Goal: Information Seeking & Learning: Learn about a topic

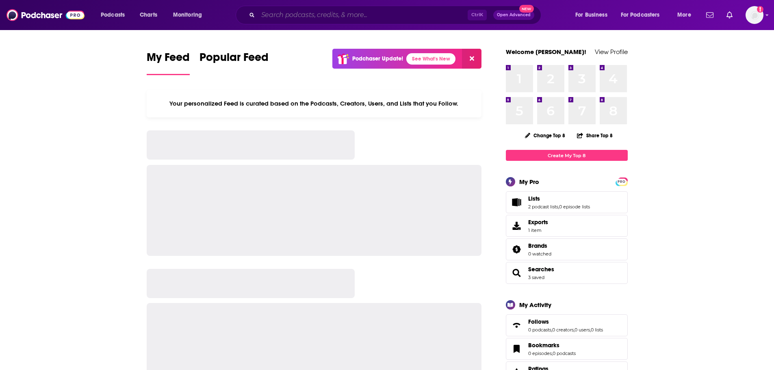
click at [275, 13] on input "Search podcasts, credits, & more..." at bounding box center [363, 15] width 210 height 13
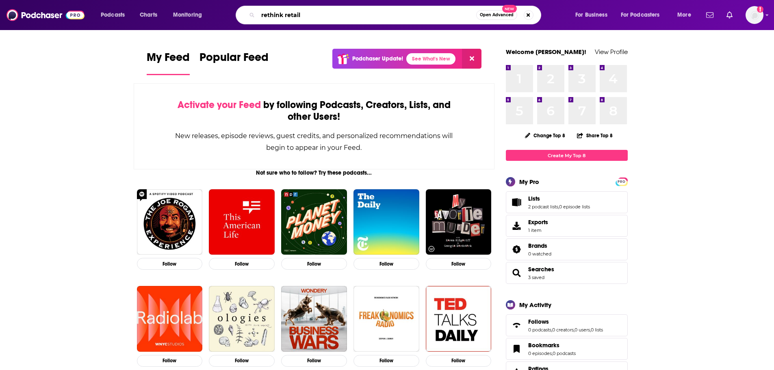
type input "rethink retail"
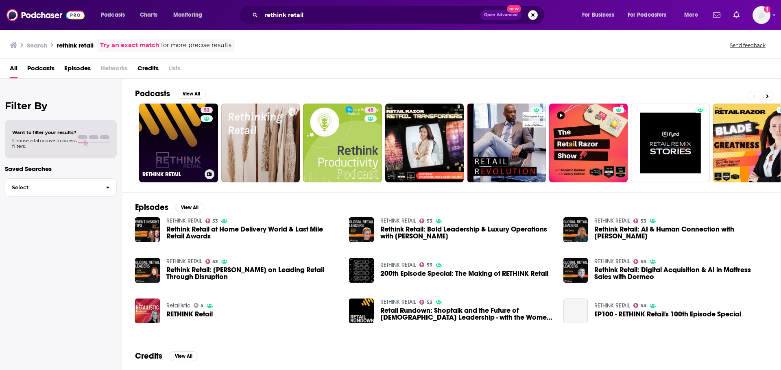
click at [158, 155] on link "53 RETHINK RETAIL" at bounding box center [178, 143] width 79 height 79
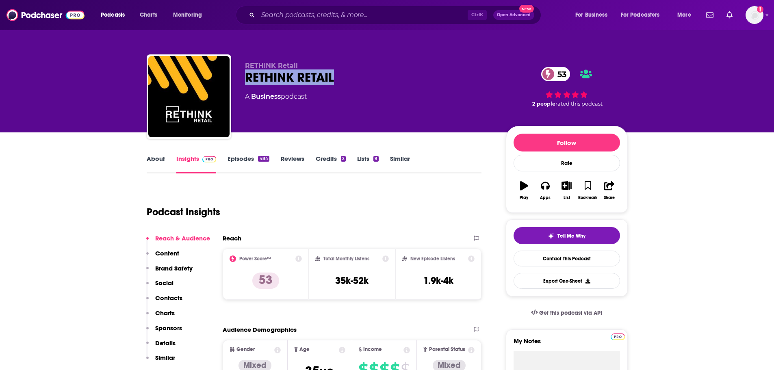
drag, startPoint x: 344, startPoint y: 73, endPoint x: 244, endPoint y: 78, distance: 99.3
click at [244, 78] on div "RETHINK Retail RETHINK RETAIL 53 A Business podcast 53 2 people rated this podc…" at bounding box center [387, 98] width 481 height 88
copy h2 "RETHINK RETAIL"
click at [162, 159] on link "About" at bounding box center [156, 164] width 18 height 19
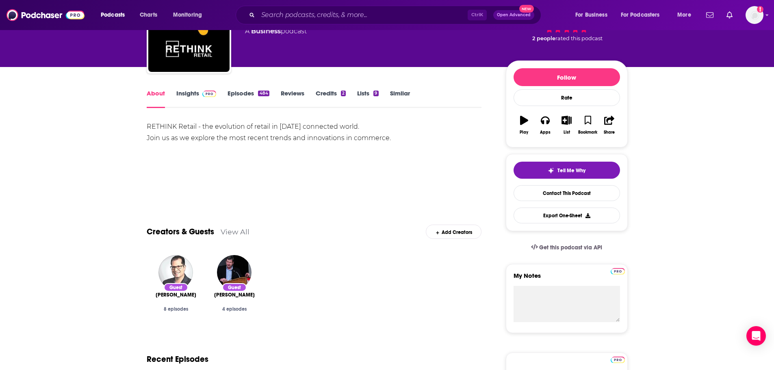
scroll to position [122, 0]
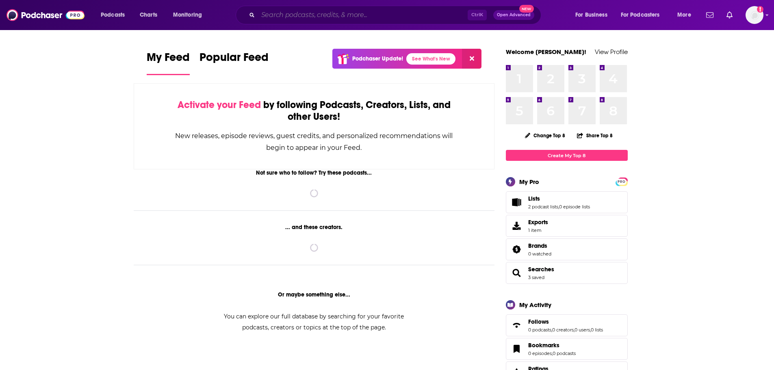
click at [292, 20] on input "Search podcasts, credits, & more..." at bounding box center [363, 15] width 210 height 13
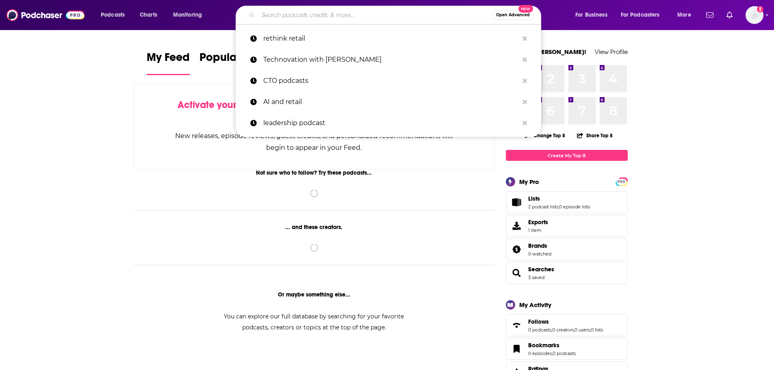
paste input "RETHINK RETAIL"
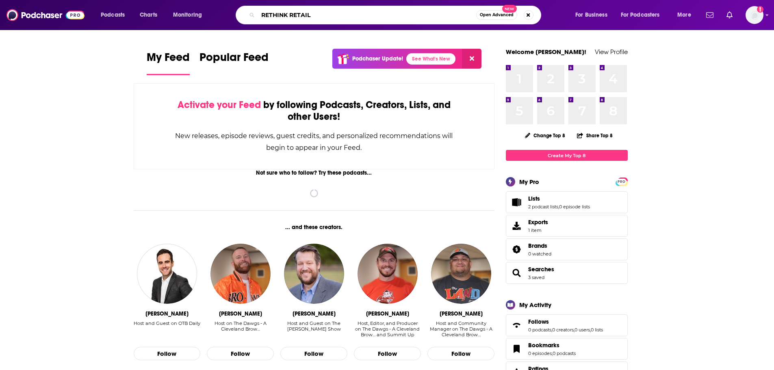
type input "RETHINK RETAIL"
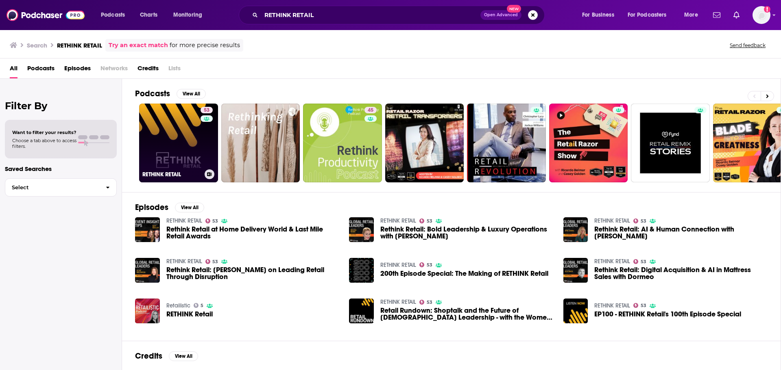
click at [195, 130] on link "53 RETHINK RETAIL" at bounding box center [178, 143] width 79 height 79
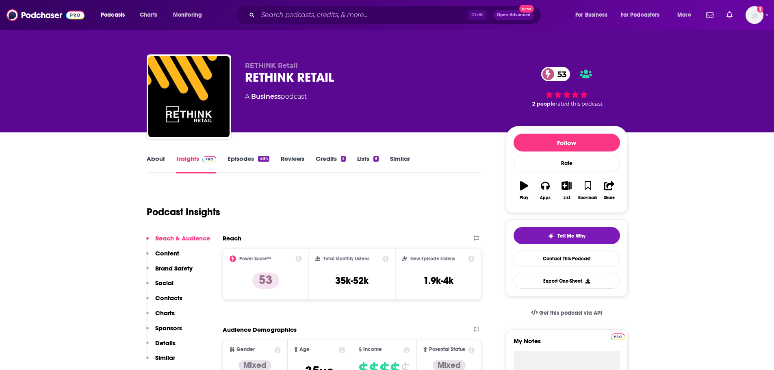
click at [153, 161] on link "About" at bounding box center [156, 164] width 18 height 19
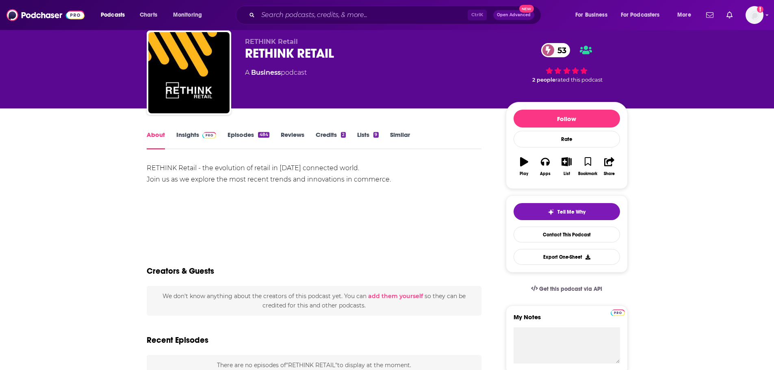
scroll to position [122, 0]
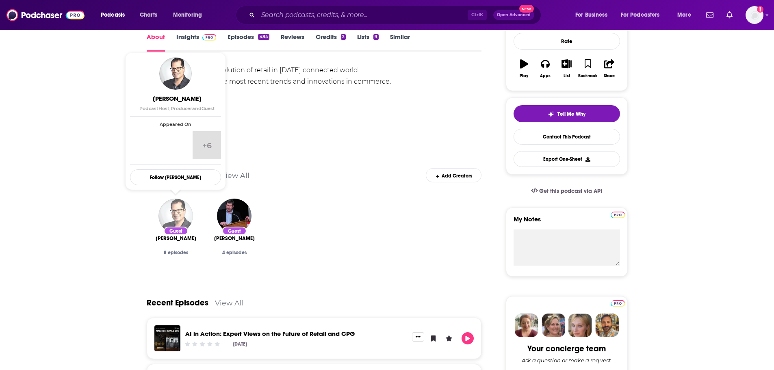
click at [182, 214] on img "Ricardo Belmar" at bounding box center [176, 216] width 35 height 35
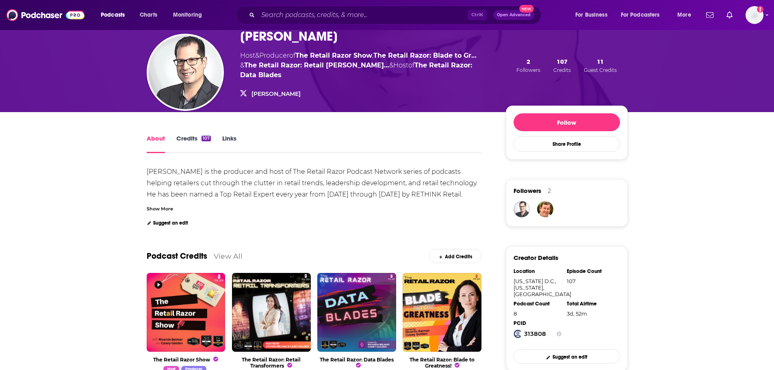
scroll to position [41, 0]
